Goal: Information Seeking & Learning: Find specific page/section

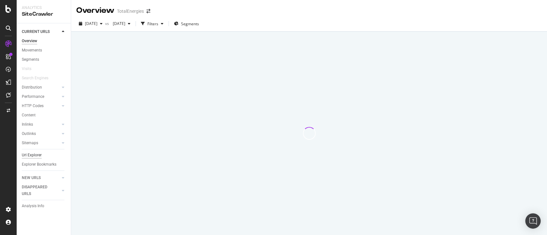
click at [34, 154] on div "Url Explorer" at bounding box center [32, 155] width 20 height 7
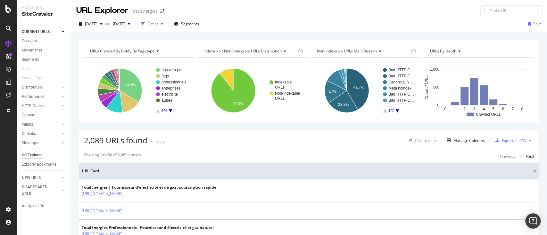
click at [166, 19] on div "Filters" at bounding box center [152, 24] width 28 height 10
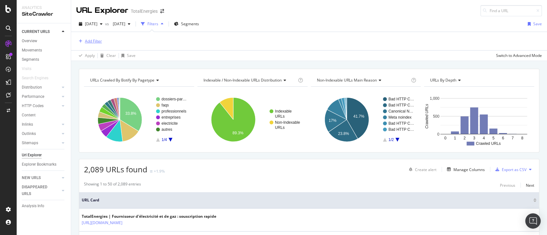
click at [96, 40] on div "Add Filter" at bounding box center [93, 40] width 17 height 5
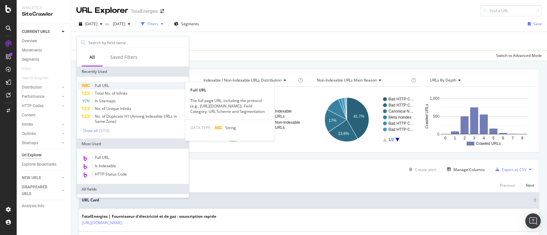
click at [100, 84] on span "Full URL" at bounding box center [102, 85] width 14 height 5
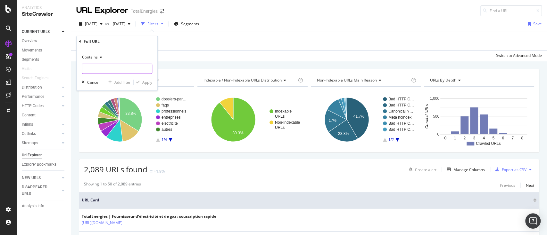
click at [109, 67] on input "text" at bounding box center [117, 69] width 70 height 10
type input "faq"
click at [148, 83] on div "Apply" at bounding box center [147, 82] width 10 height 5
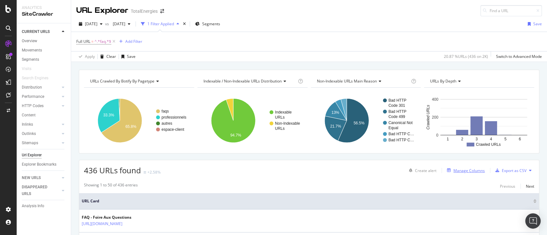
click at [474, 172] on div "Manage Columns" at bounding box center [468, 170] width 31 height 5
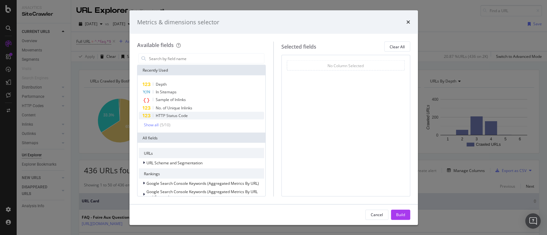
click at [168, 117] on span "HTTP Status Code" at bounding box center [172, 115] width 32 height 5
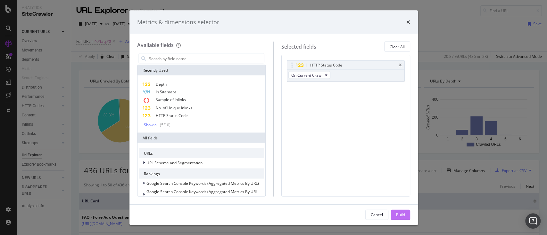
click at [400, 212] on div "Build" at bounding box center [400, 214] width 9 height 5
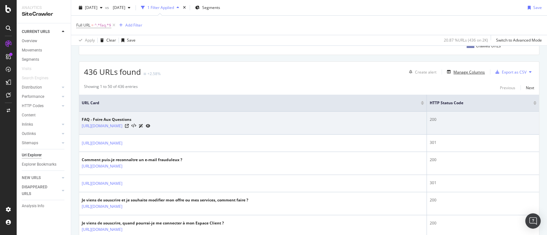
scroll to position [85, 0]
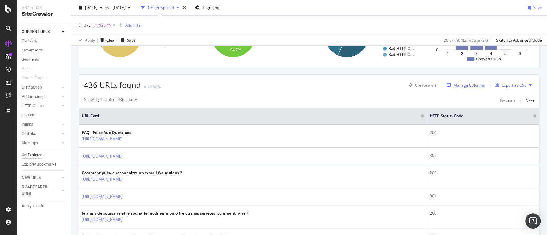
click at [476, 83] on div "Manage Columns" at bounding box center [468, 85] width 31 height 5
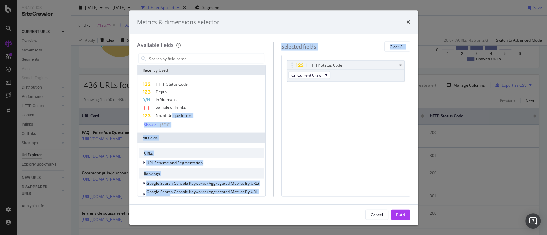
drag, startPoint x: 172, startPoint y: 115, endPoint x: 333, endPoint y: 101, distance: 161.4
click at [333, 101] on div "Available fields Recently Used HTTP Status Code Depth In Sitemaps Sample of Inl…" at bounding box center [273, 119] width 273 height 155
click at [206, 115] on div "No. of Unique Inlinks" at bounding box center [202, 116] width 126 height 8
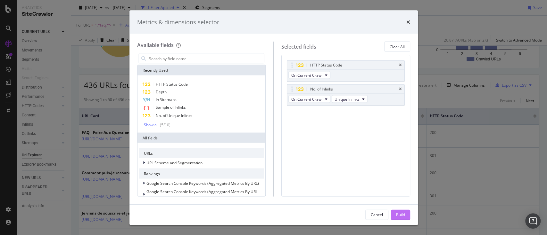
click at [404, 216] on div "Build" at bounding box center [400, 214] width 9 height 5
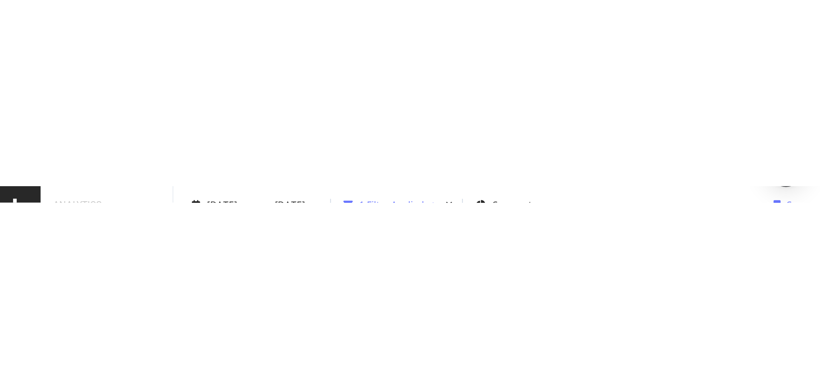
scroll to position [43, 0]
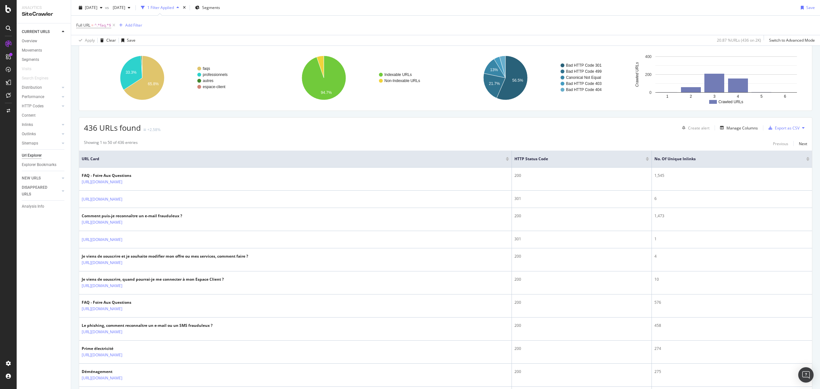
click at [546, 159] on div at bounding box center [647, 159] width 3 height 4
click at [546, 160] on div at bounding box center [647, 160] width 3 height 2
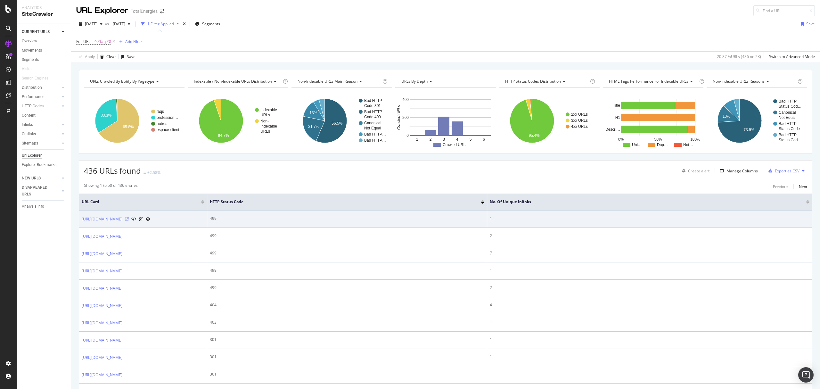
click at [129, 221] on icon at bounding box center [127, 219] width 4 height 4
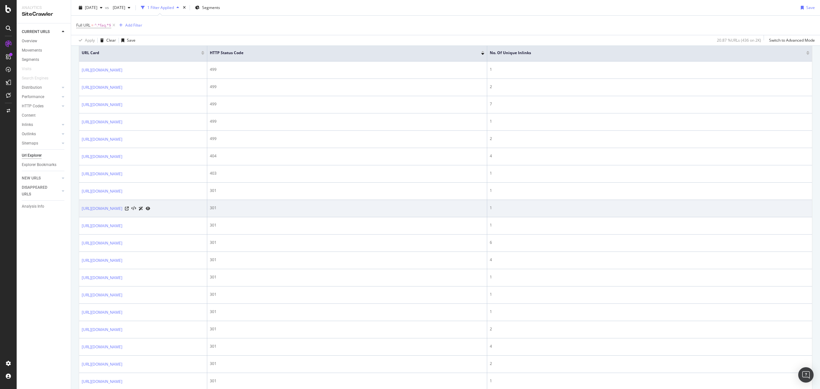
scroll to position [128, 0]
